Goal: Find specific page/section: Find specific page/section

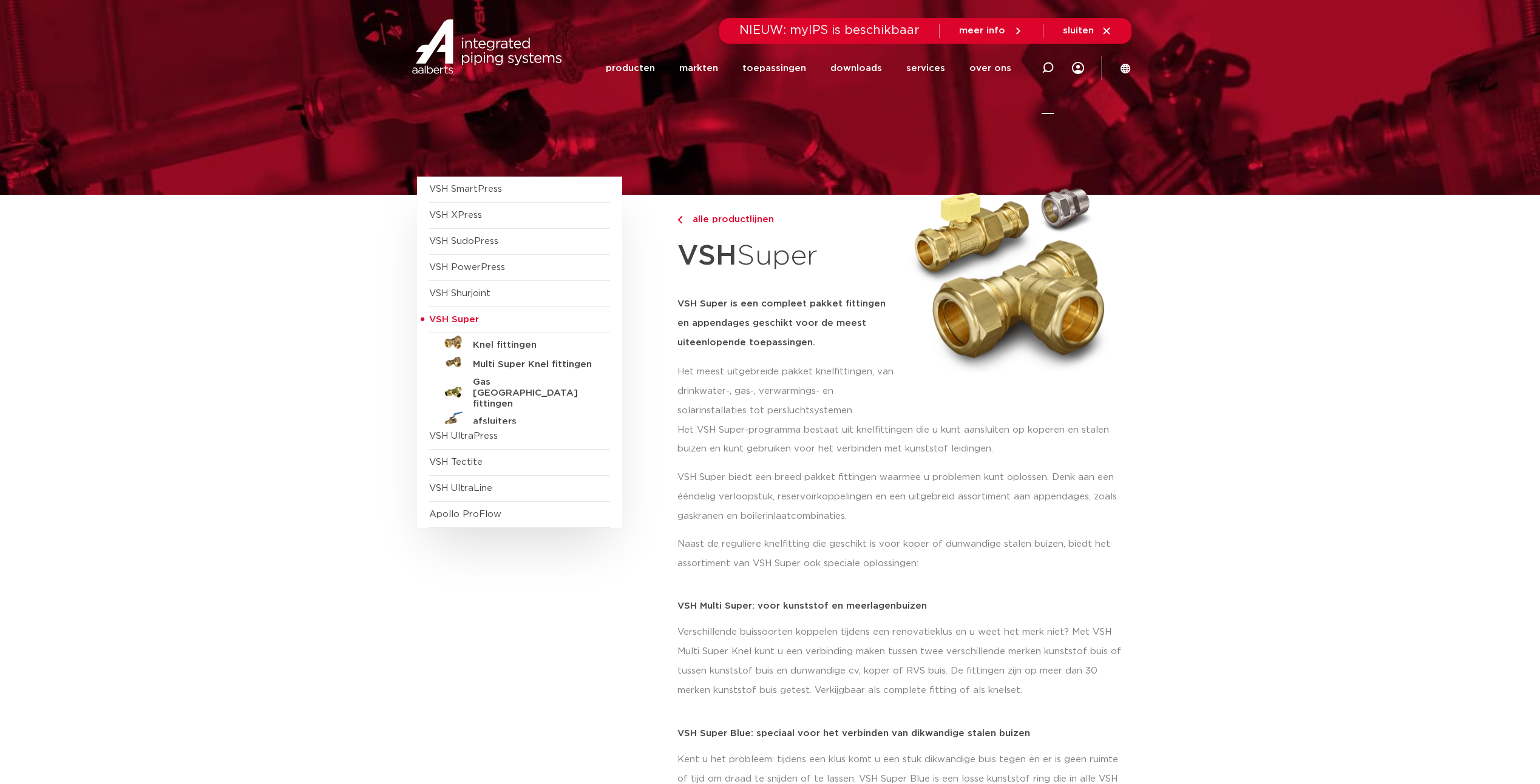
click at [1053, 69] on icon at bounding box center [1047, 68] width 15 height 15
paste input "6340554"
type input "6340554"
click button "Zoeken" at bounding box center [0, 0] width 0 height 0
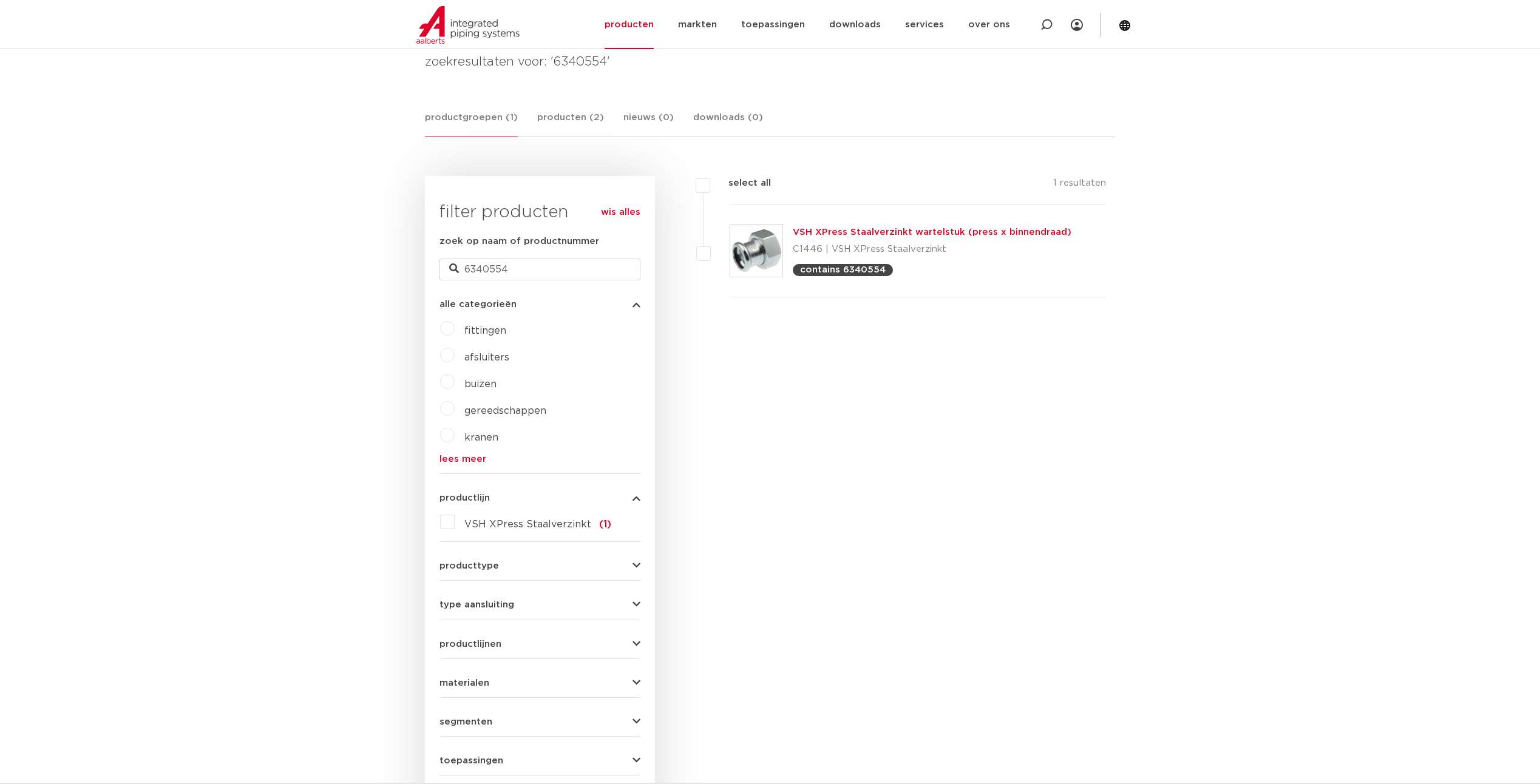
click at [874, 232] on link "VSH XPress Staalverzinkt wartelstuk (press x binnendraad)" at bounding box center [931, 232] width 279 height 9
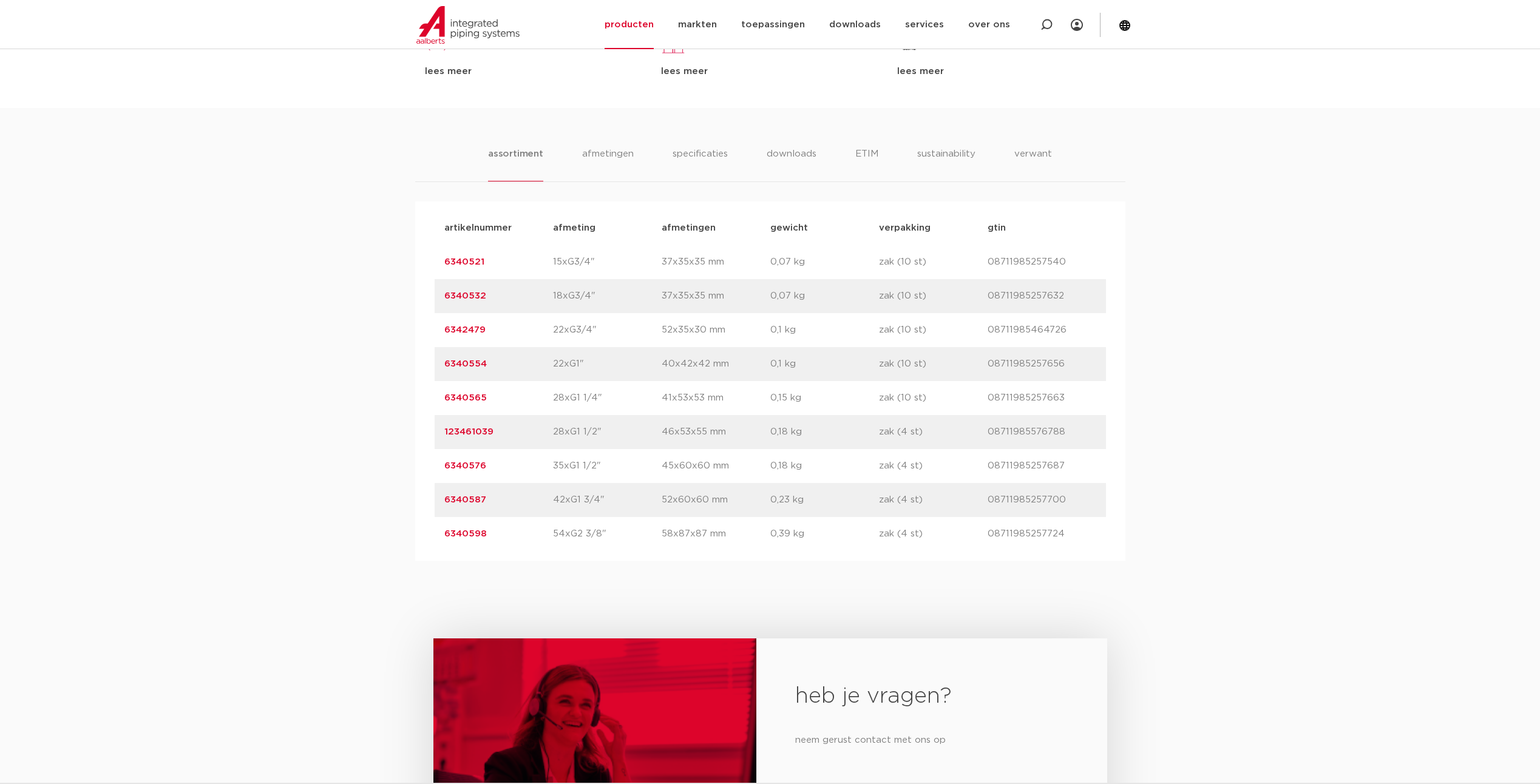
scroll to position [607, 0]
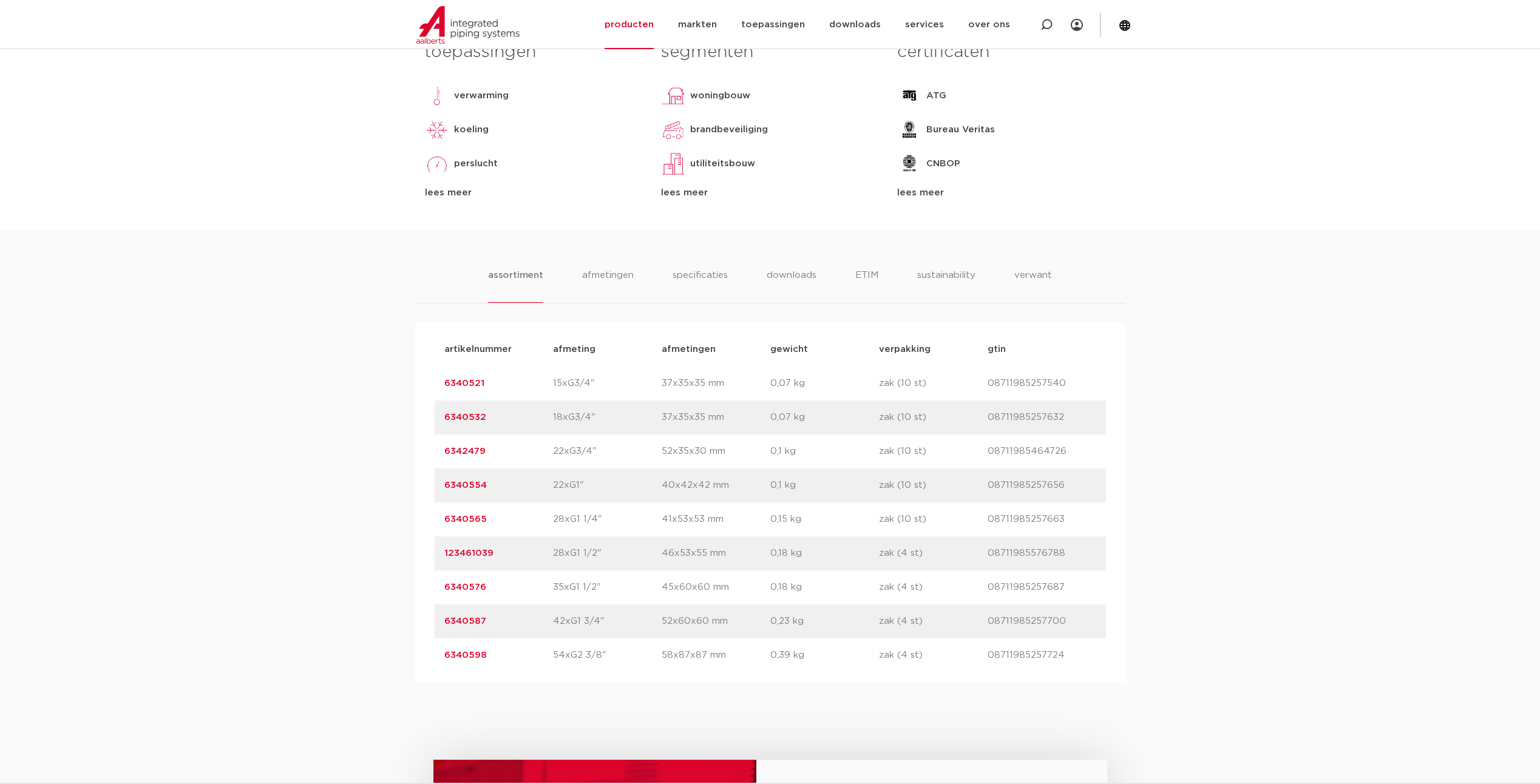
click at [482, 652] on link "6340598" at bounding box center [466, 655] width 42 height 9
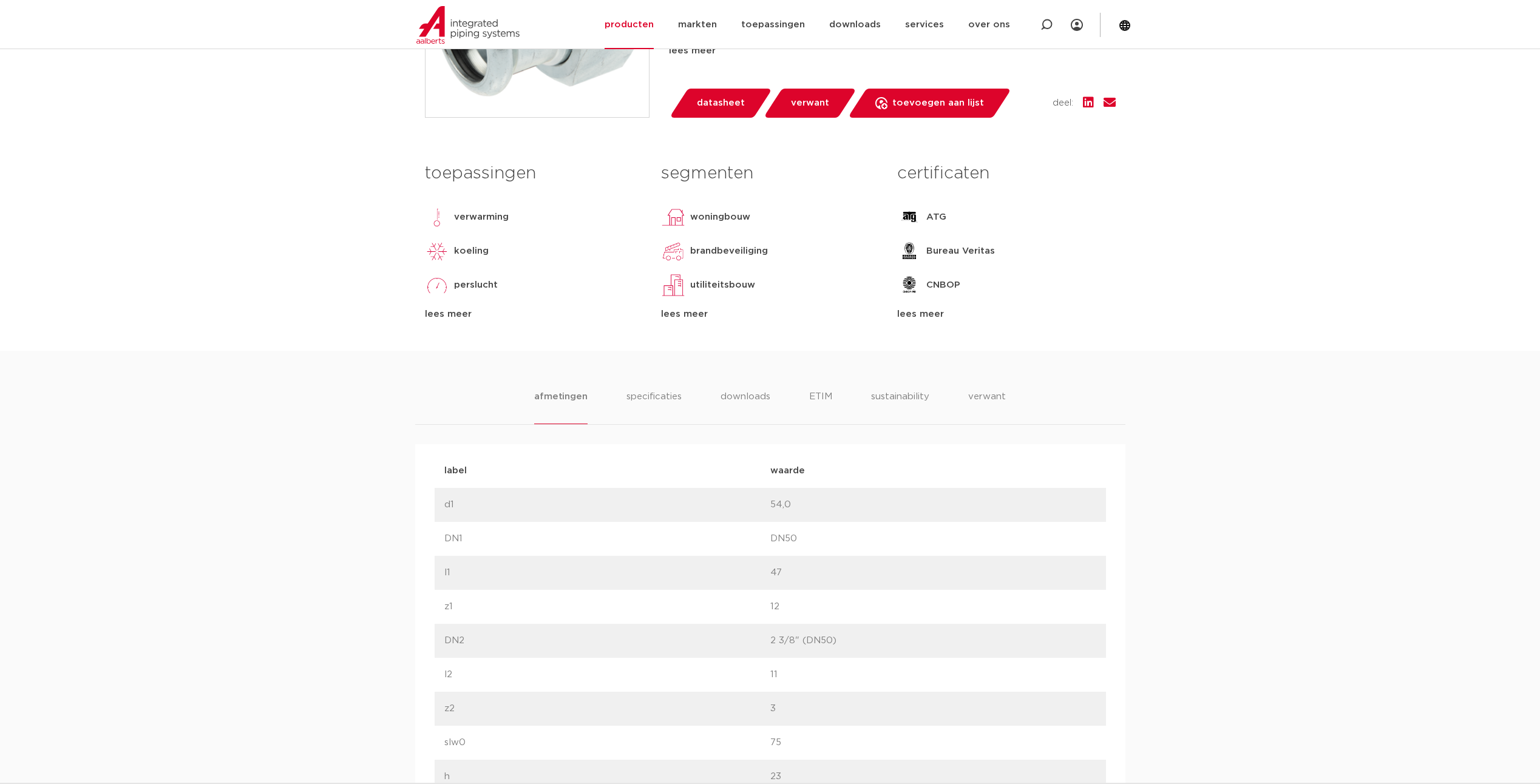
scroll to position [182, 0]
